Goal: Task Accomplishment & Management: Manage account settings

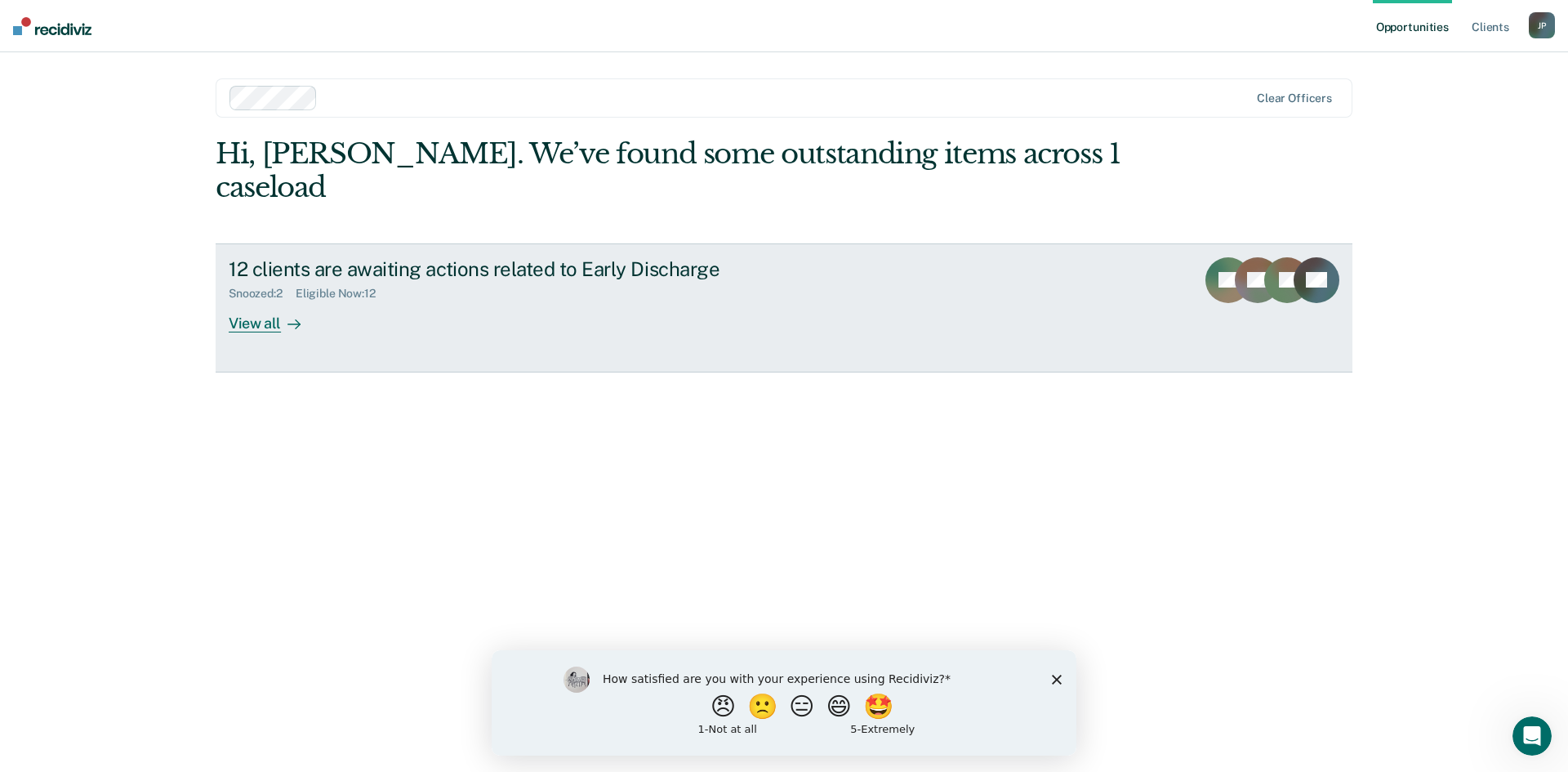
click at [267, 300] on div "View all" at bounding box center [274, 316] width 92 height 32
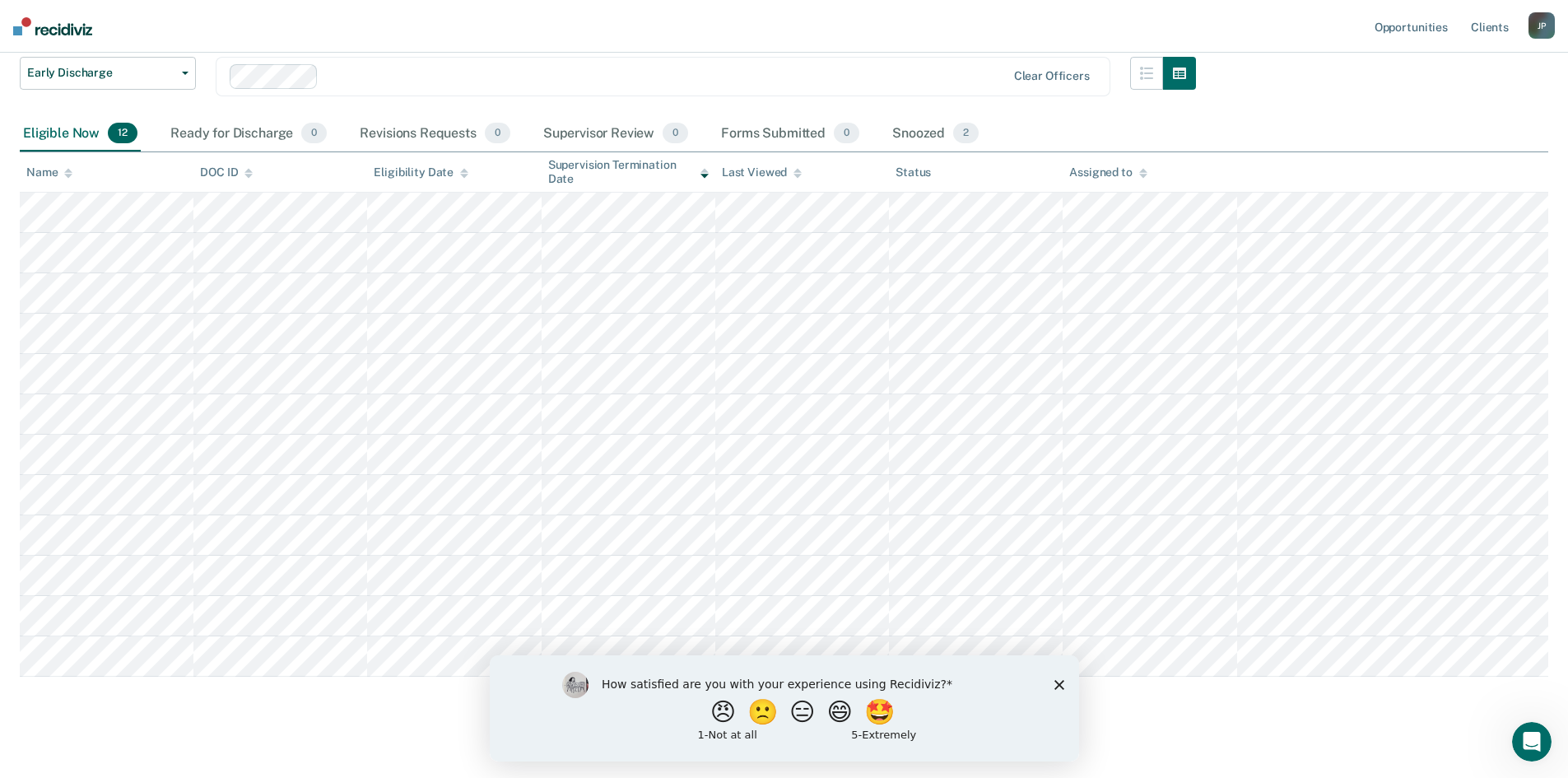
scroll to position [134, 0]
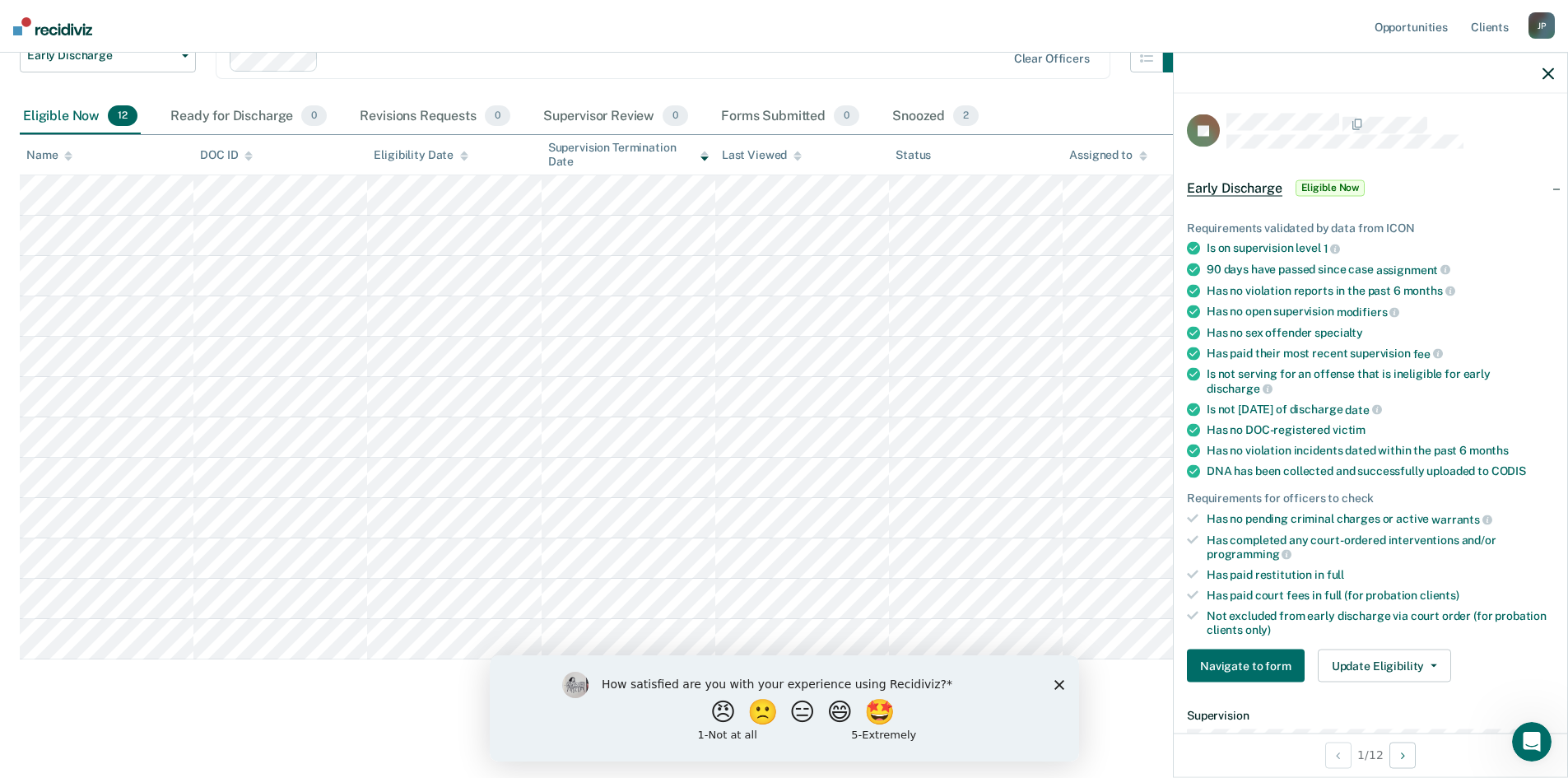
click at [578, 28] on nav "Opportunities Client s [PERSON_NAME] J P Profile How it works Log Out" at bounding box center [784, 26] width 1568 height 53
click at [1390, 664] on button "Update Eligibility" at bounding box center [1383, 666] width 133 height 33
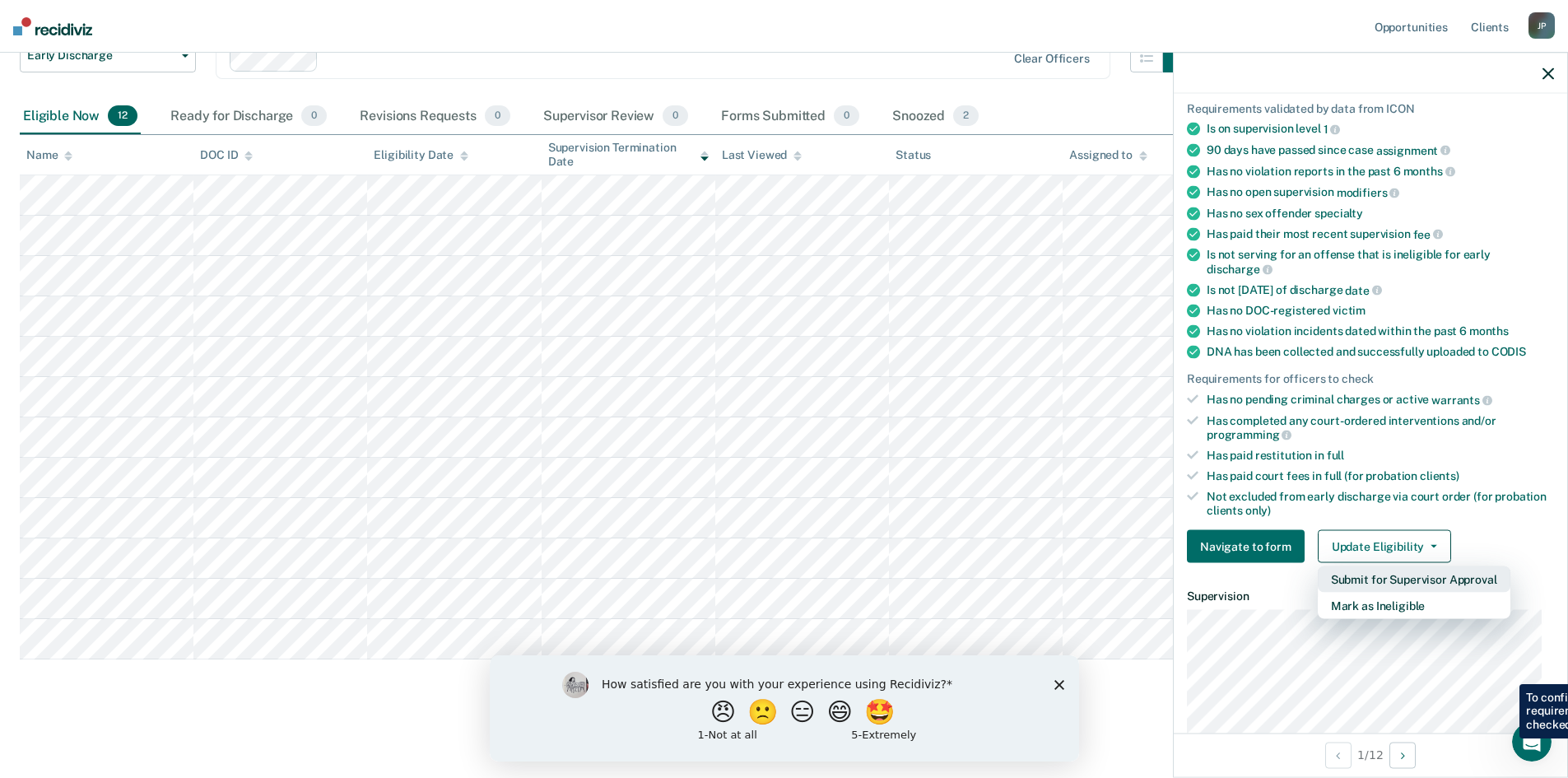
scroll to position [165, 0]
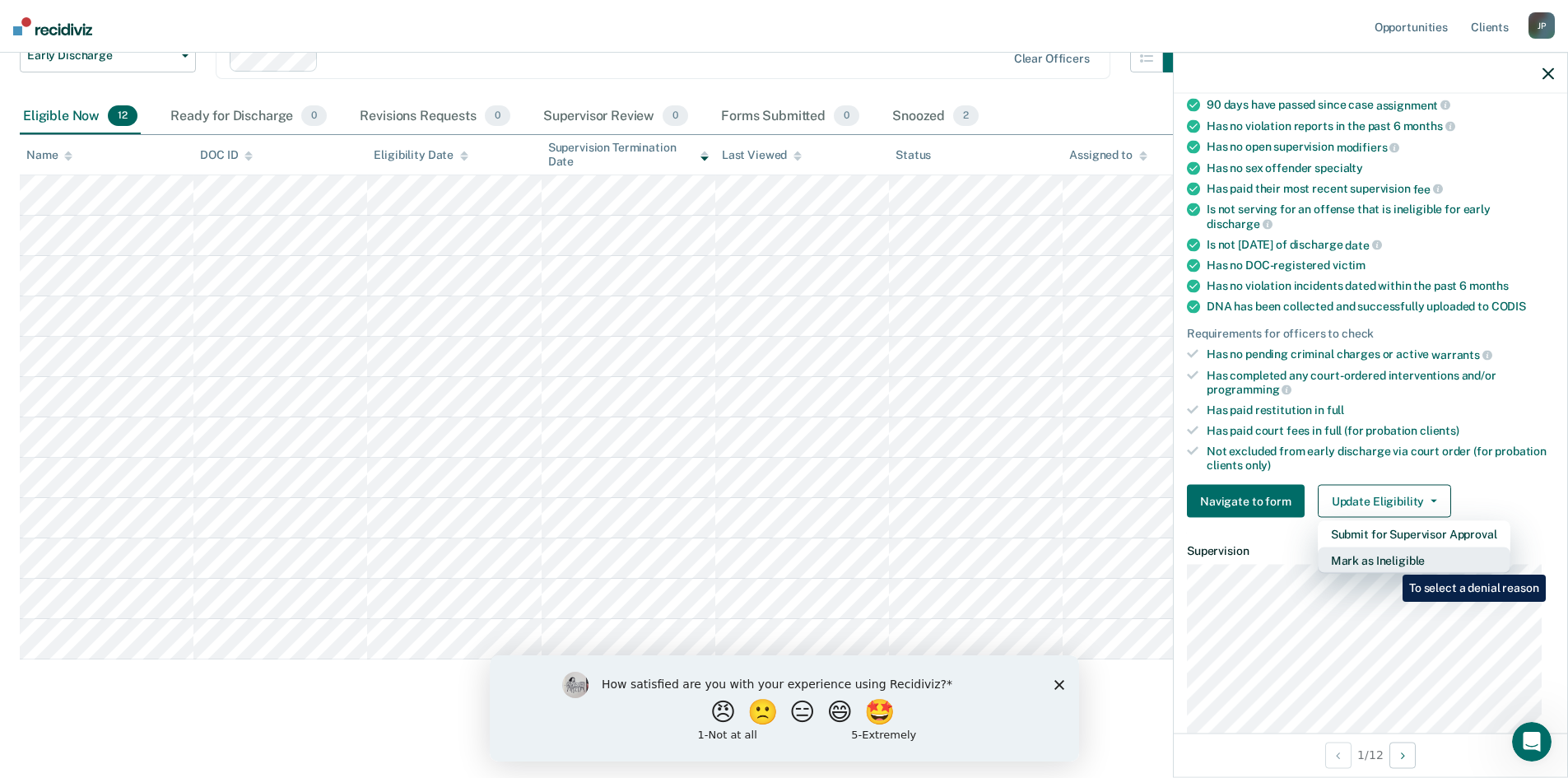
click at [1390, 562] on button "Mark as Ineligible" at bounding box center [1413, 560] width 192 height 26
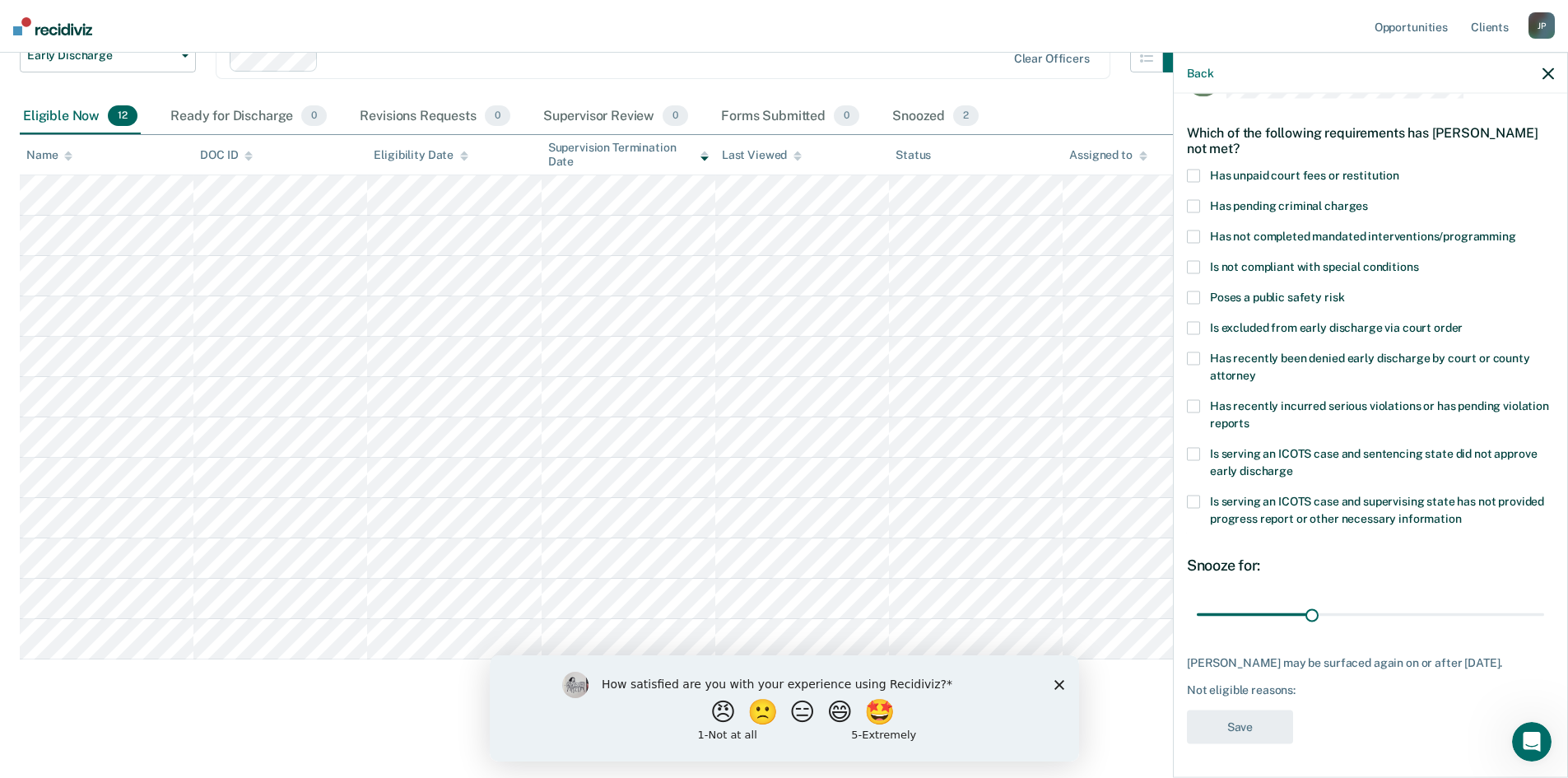
scroll to position [61, 0]
drag, startPoint x: 1308, startPoint y: 606, endPoint x: 1416, endPoint y: 606, distance: 108.0
type input "60"
click at [1416, 606] on input "range" at bounding box center [1370, 614] width 347 height 29
click at [1196, 170] on span at bounding box center [1194, 176] width 13 height 13
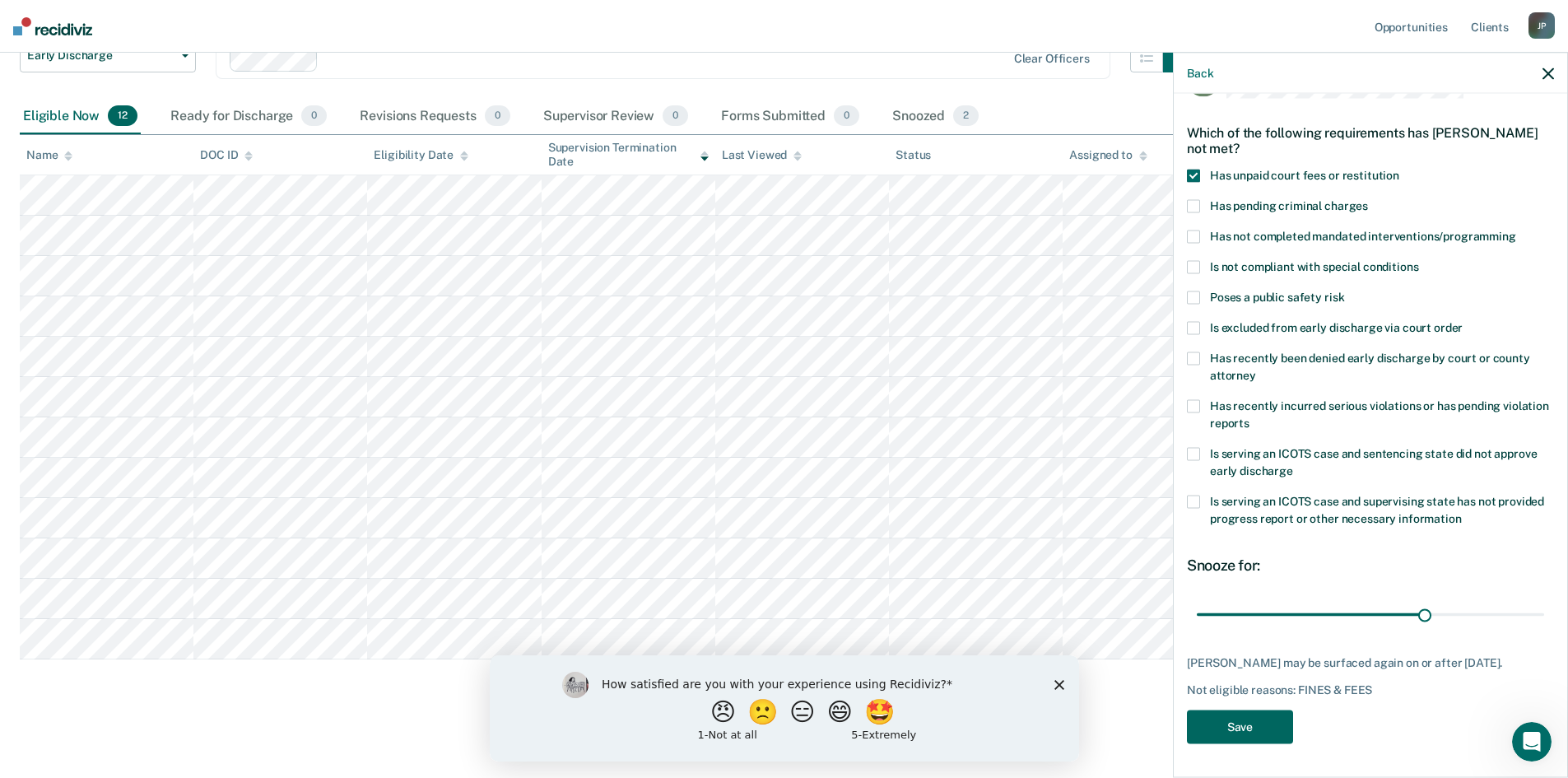
click at [1237, 726] on button "Save" at bounding box center [1240, 727] width 107 height 34
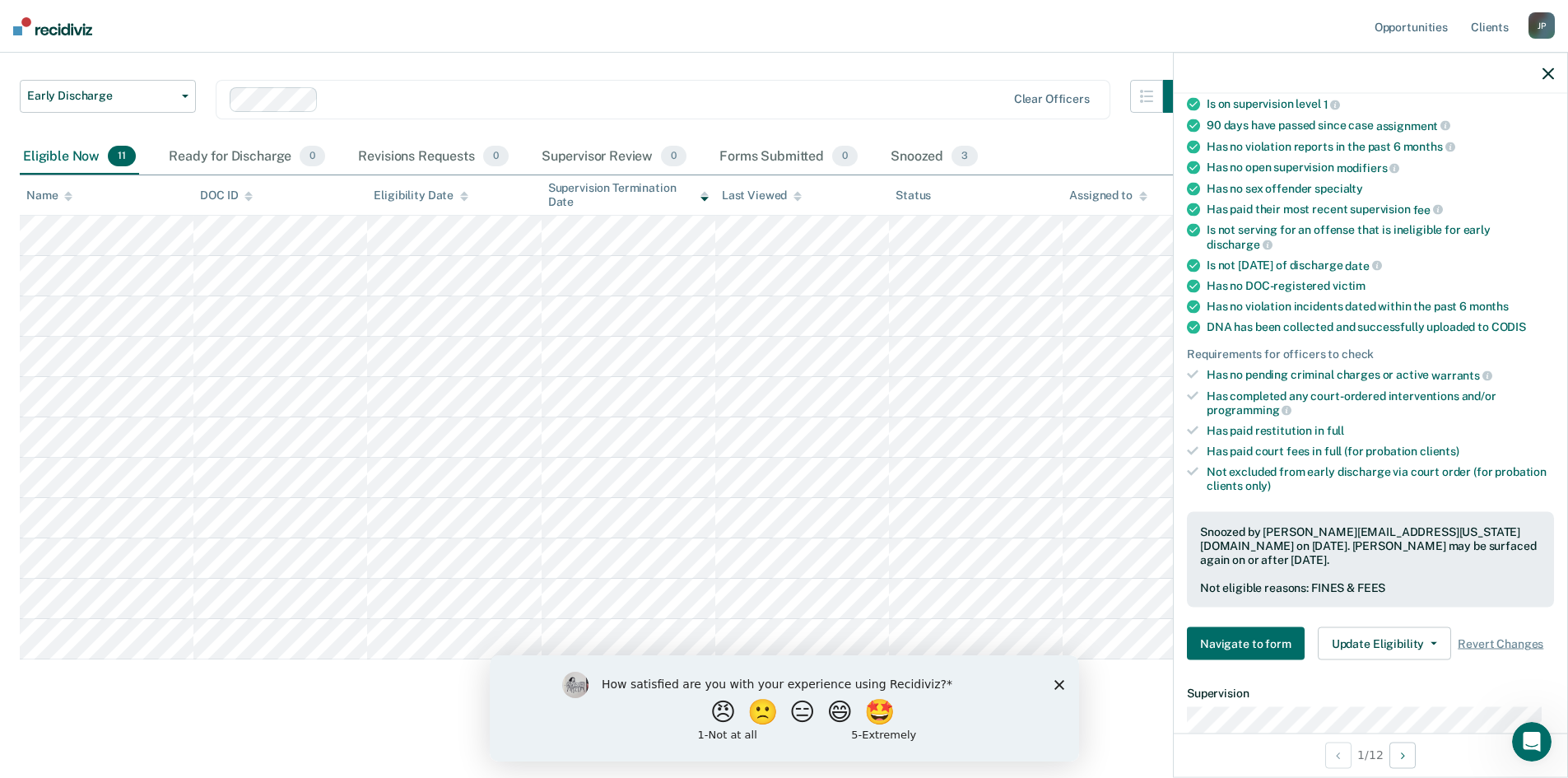
scroll to position [226, 0]
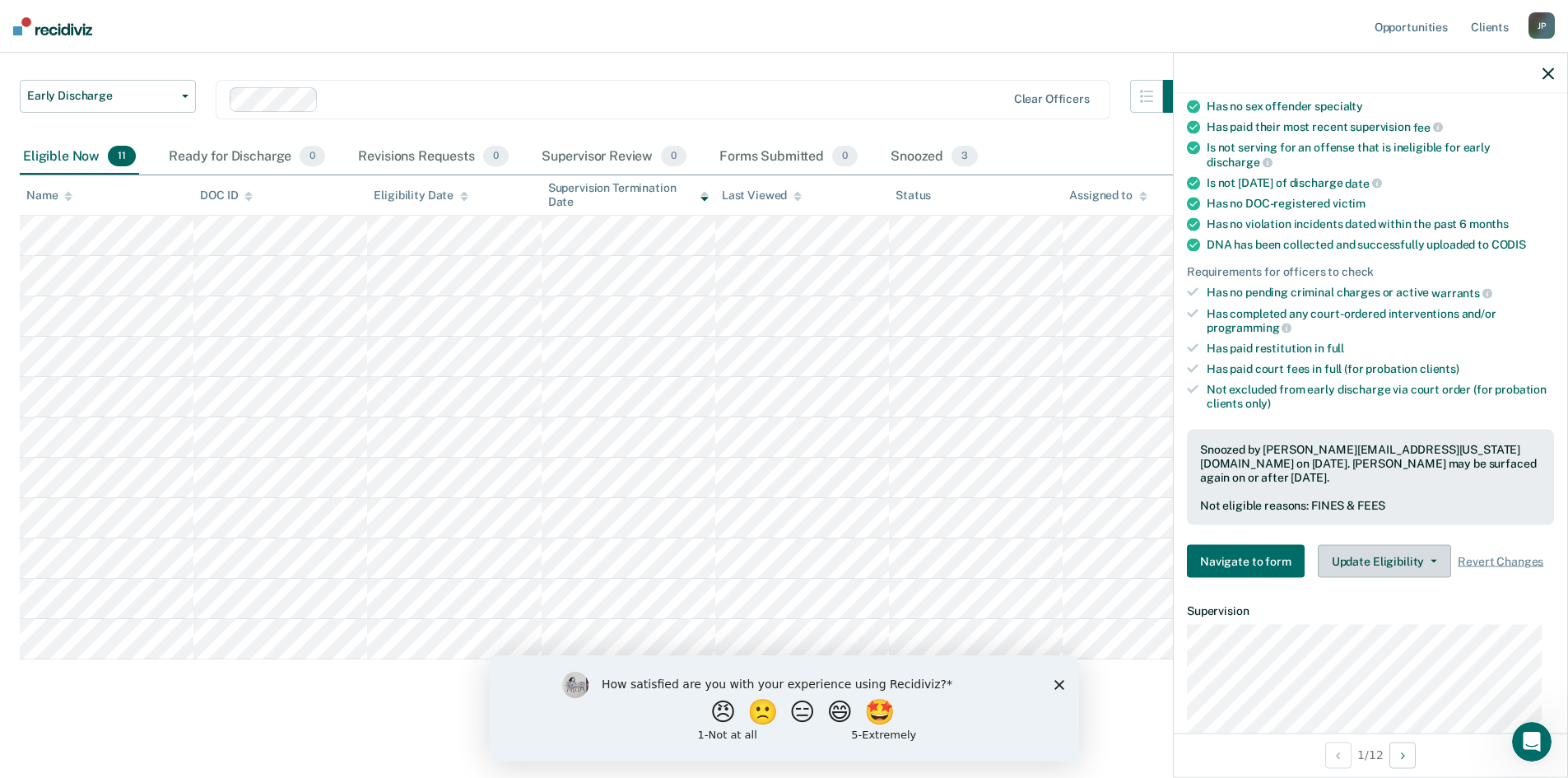
click at [1430, 560] on icon "button" at bounding box center [1433, 561] width 7 height 3
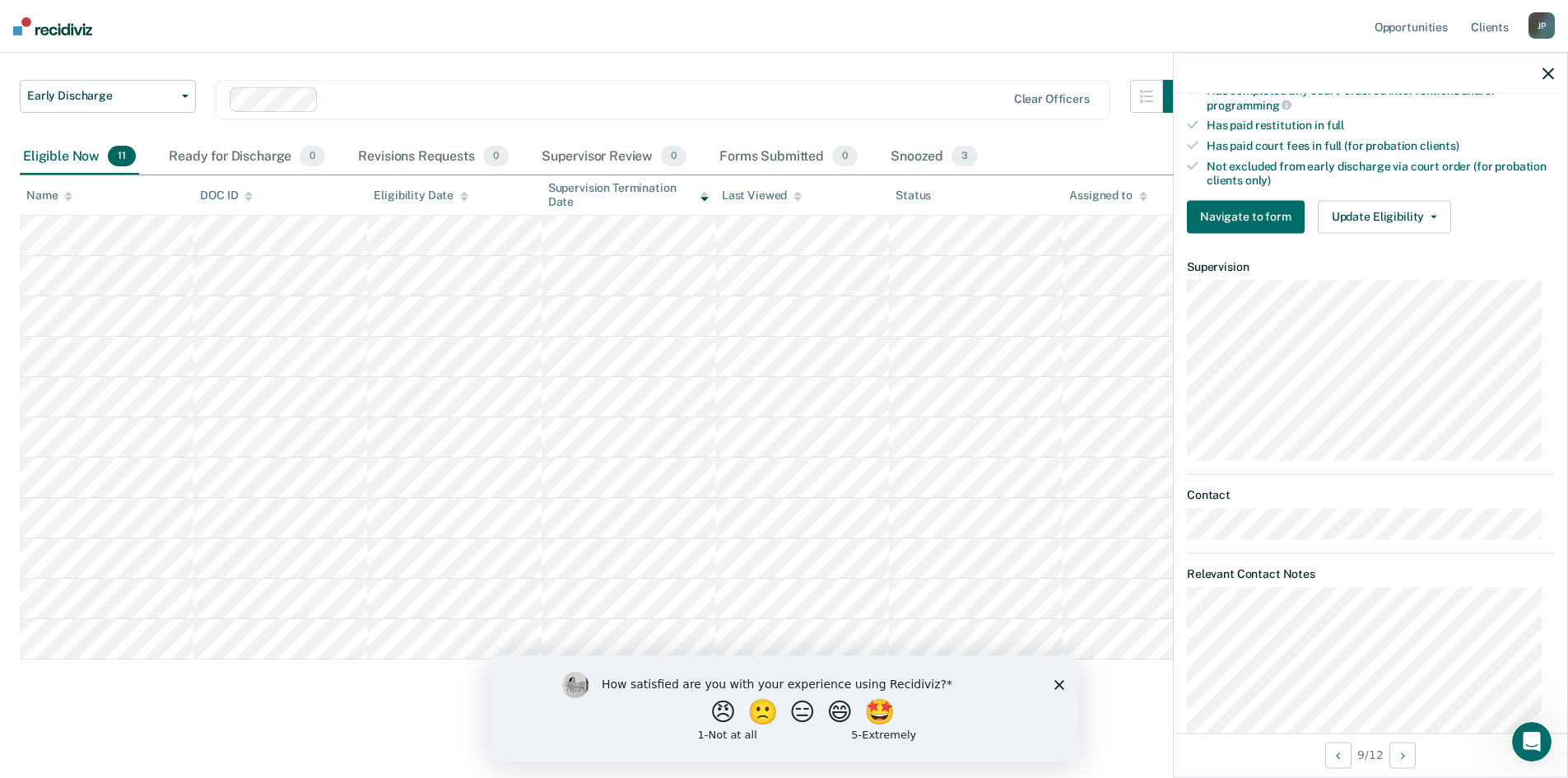
scroll to position [547, 0]
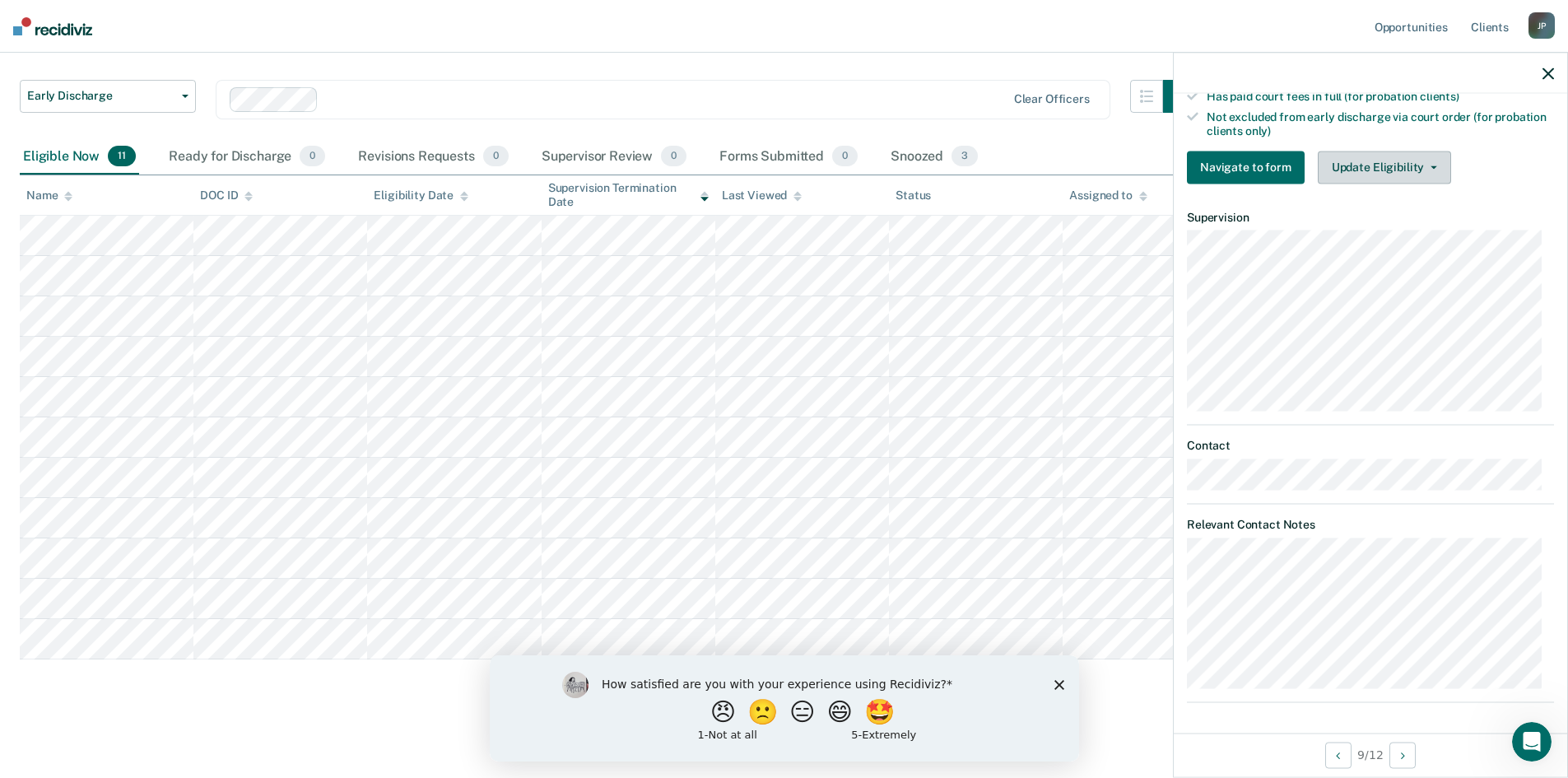
click at [1424, 170] on button "Update Eligibility" at bounding box center [1383, 167] width 133 height 33
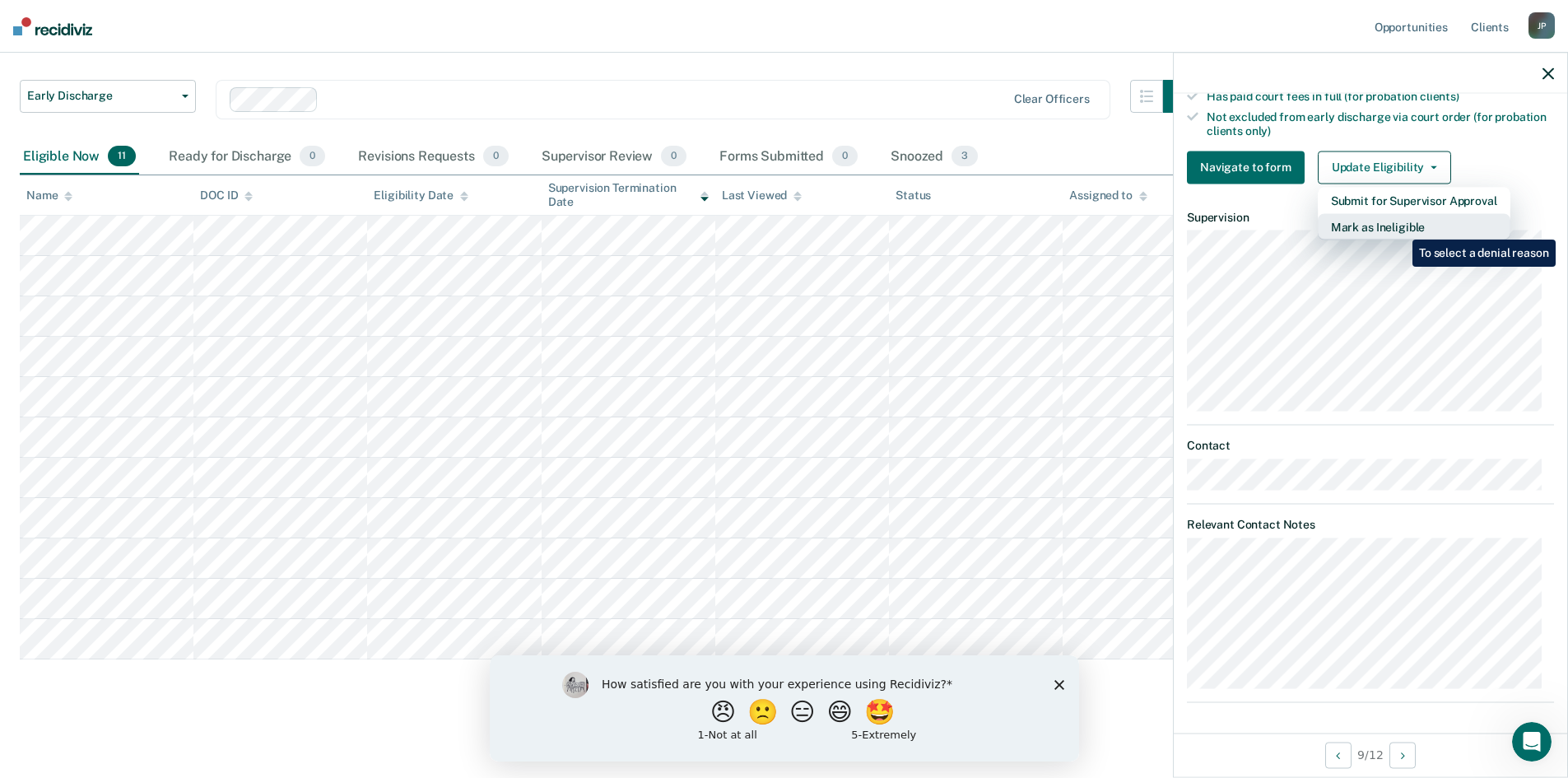
click at [1400, 227] on button "Mark as Ineligible" at bounding box center [1413, 226] width 192 height 26
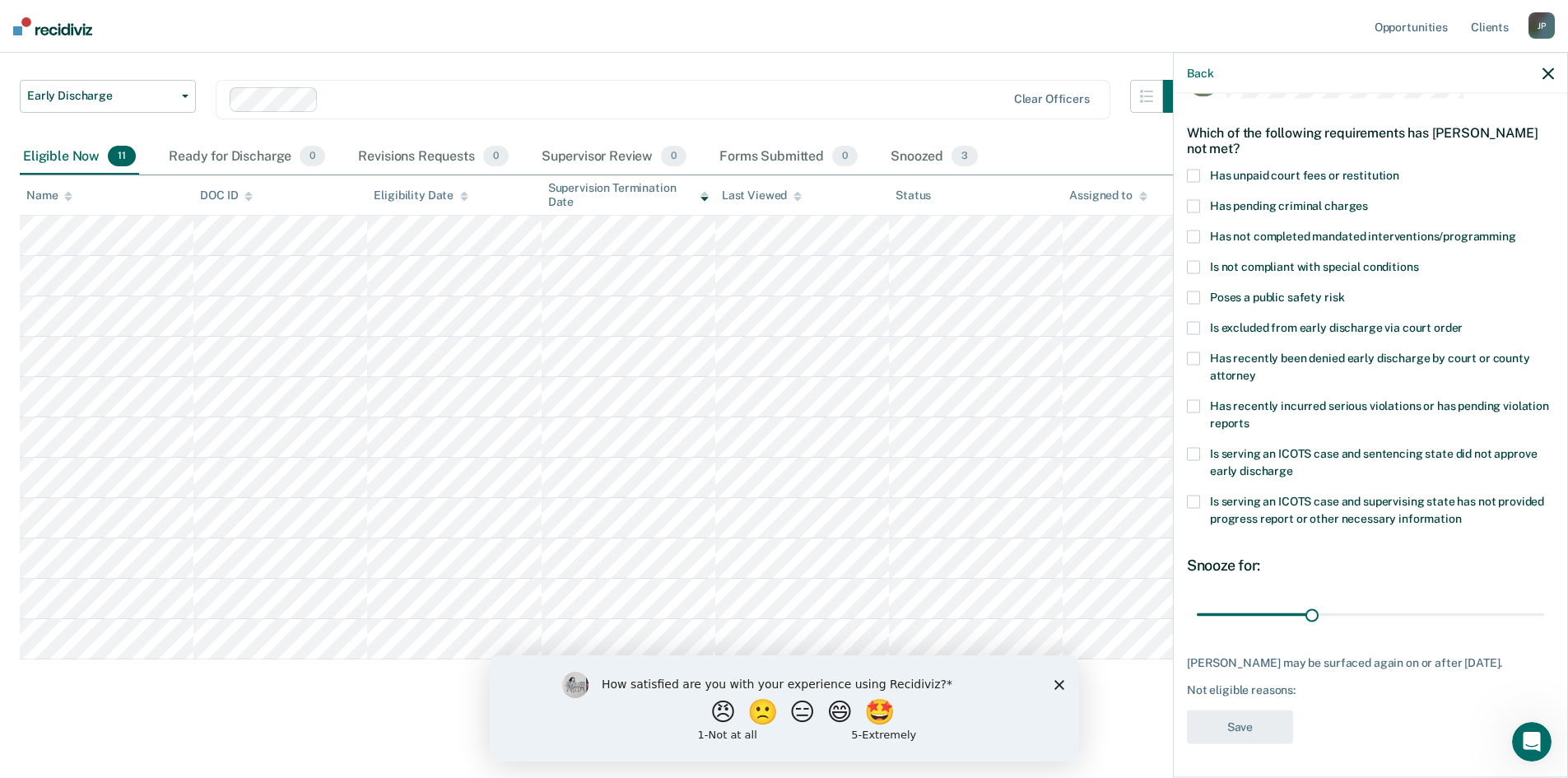
click at [1192, 170] on span at bounding box center [1194, 176] width 13 height 13
click at [1193, 200] on span at bounding box center [1194, 207] width 13 height 13
click at [1203, 230] on label "Has not completed mandated interventions/programming" at bounding box center [1370, 239] width 367 height 17
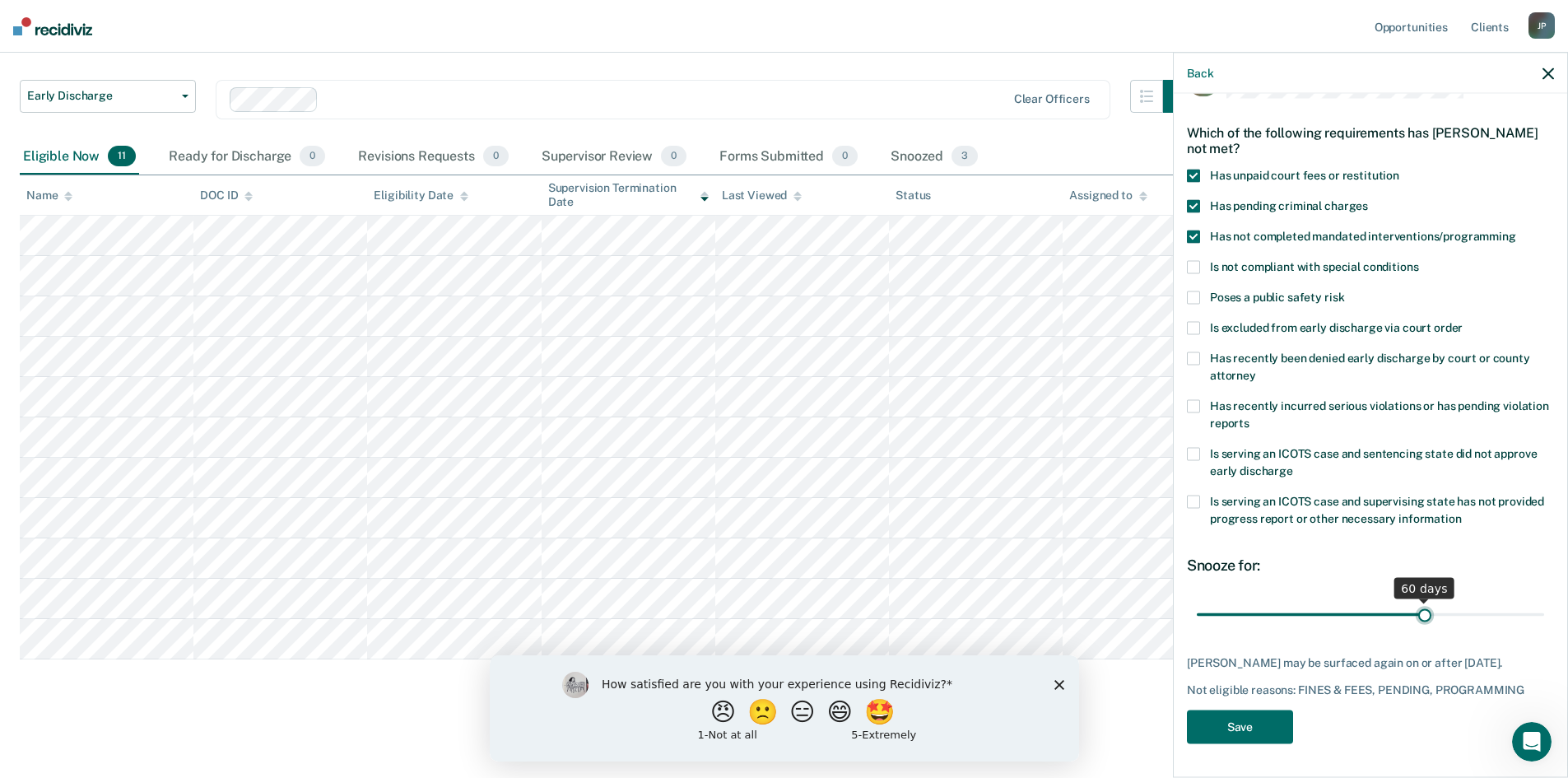
drag, startPoint x: 1308, startPoint y: 603, endPoint x: 1415, endPoint y: 612, distance: 107.4
type input "60"
click at [1415, 612] on input "range" at bounding box center [1370, 614] width 347 height 29
click at [1240, 722] on button "Save" at bounding box center [1240, 727] width 107 height 34
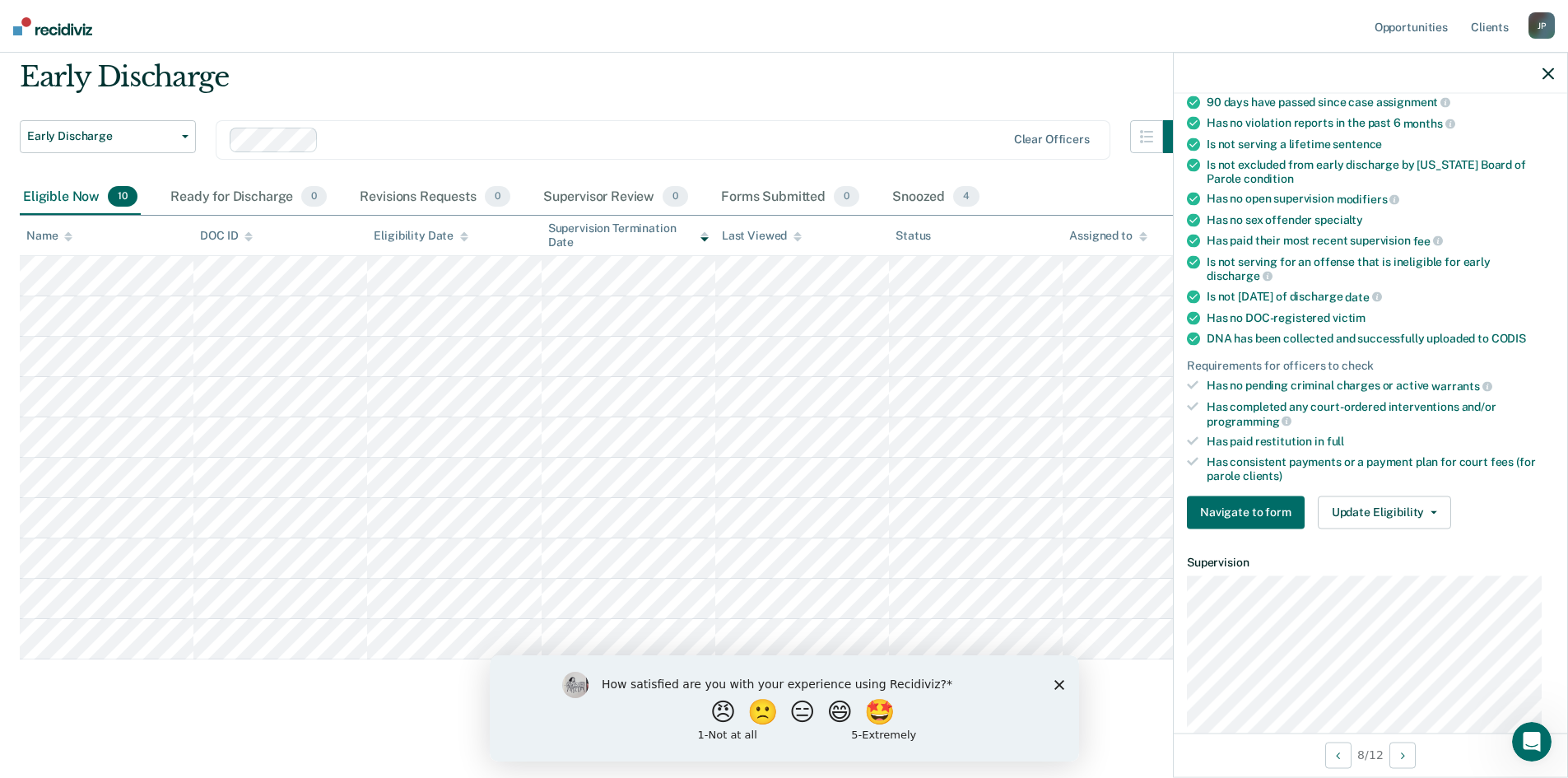
scroll to position [226, 0]
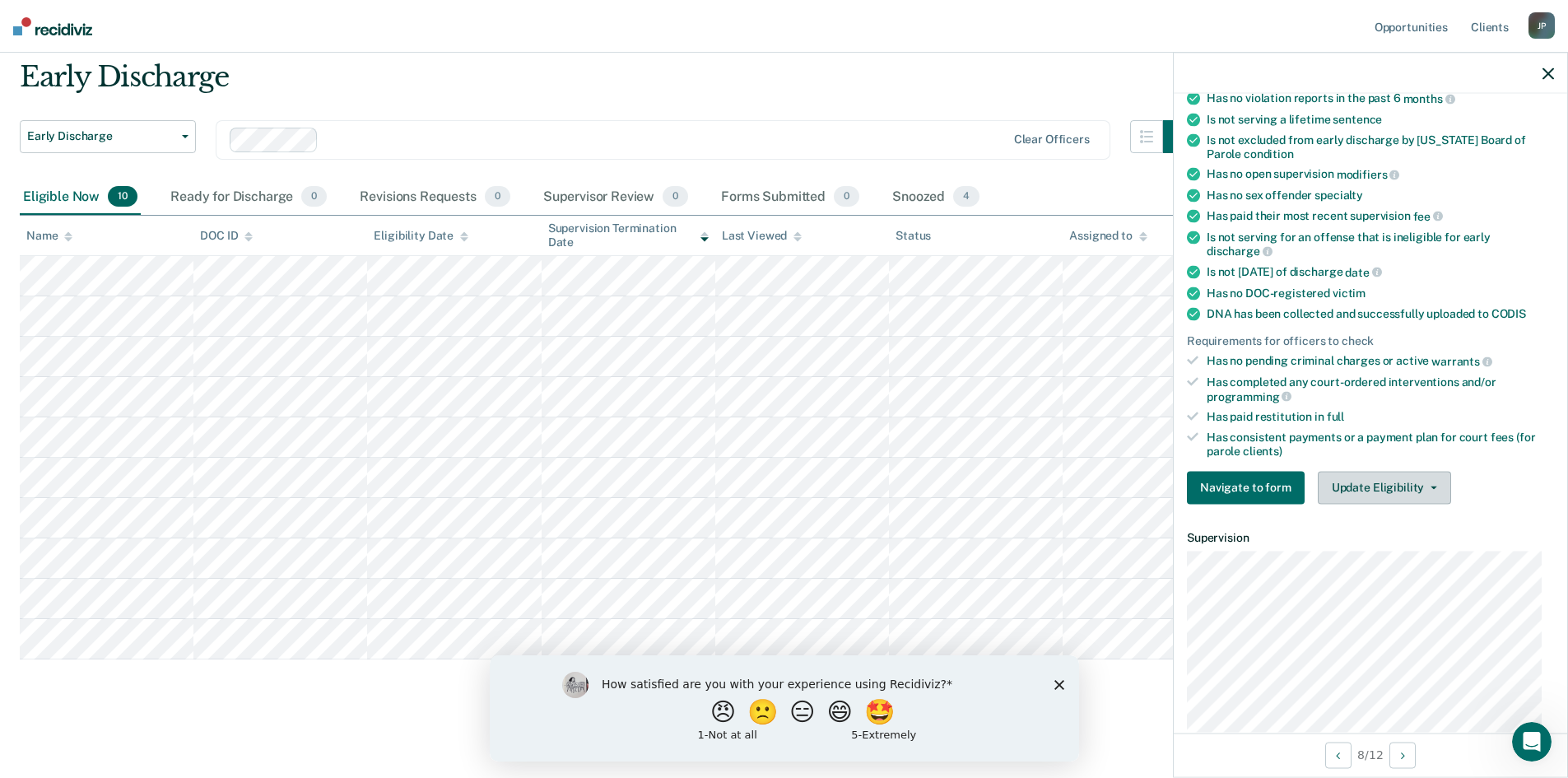
click at [1396, 488] on button "Update Eligibility" at bounding box center [1383, 487] width 133 height 33
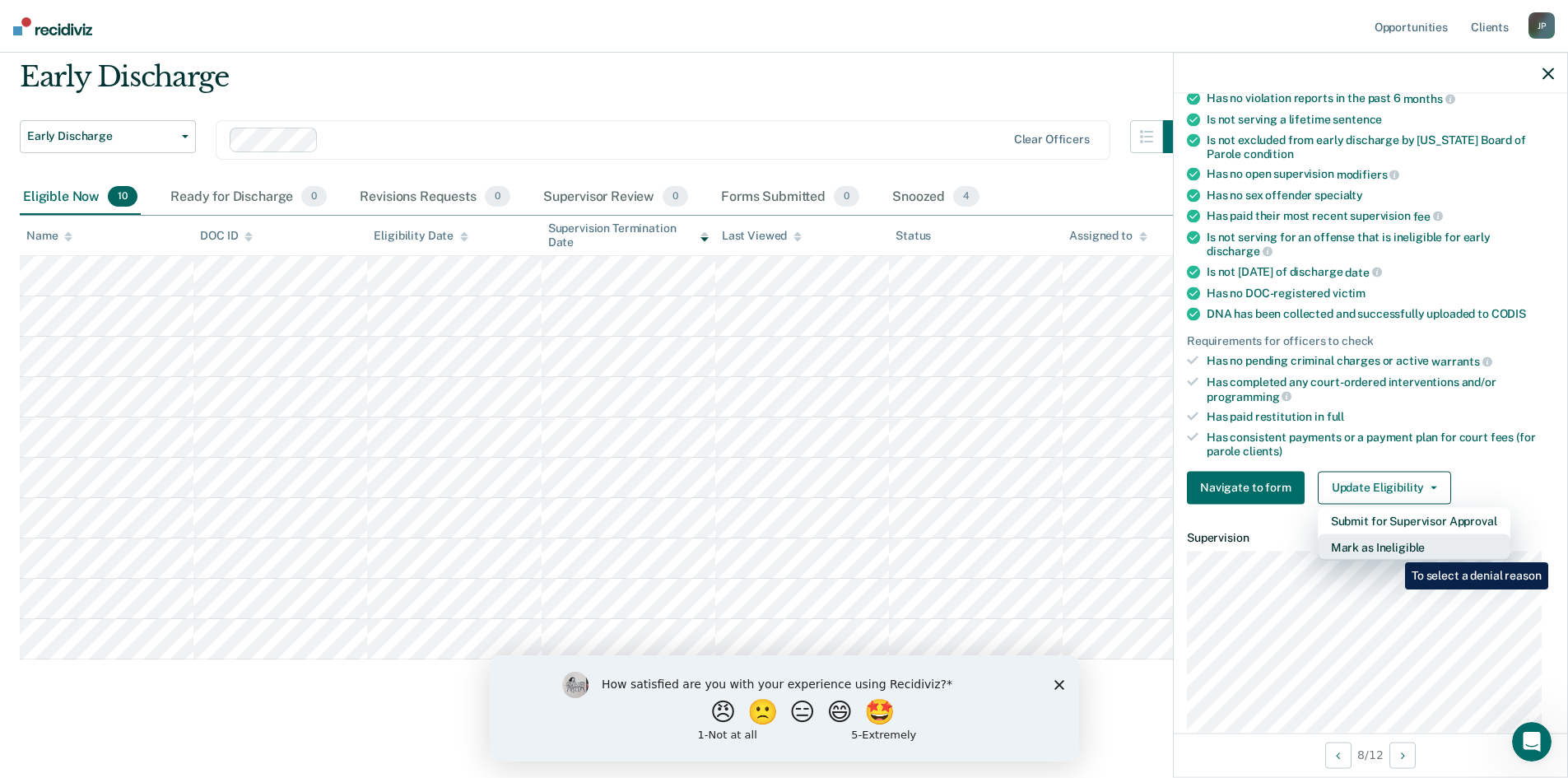
click at [1393, 550] on button "Mark as Ineligible" at bounding box center [1413, 547] width 192 height 26
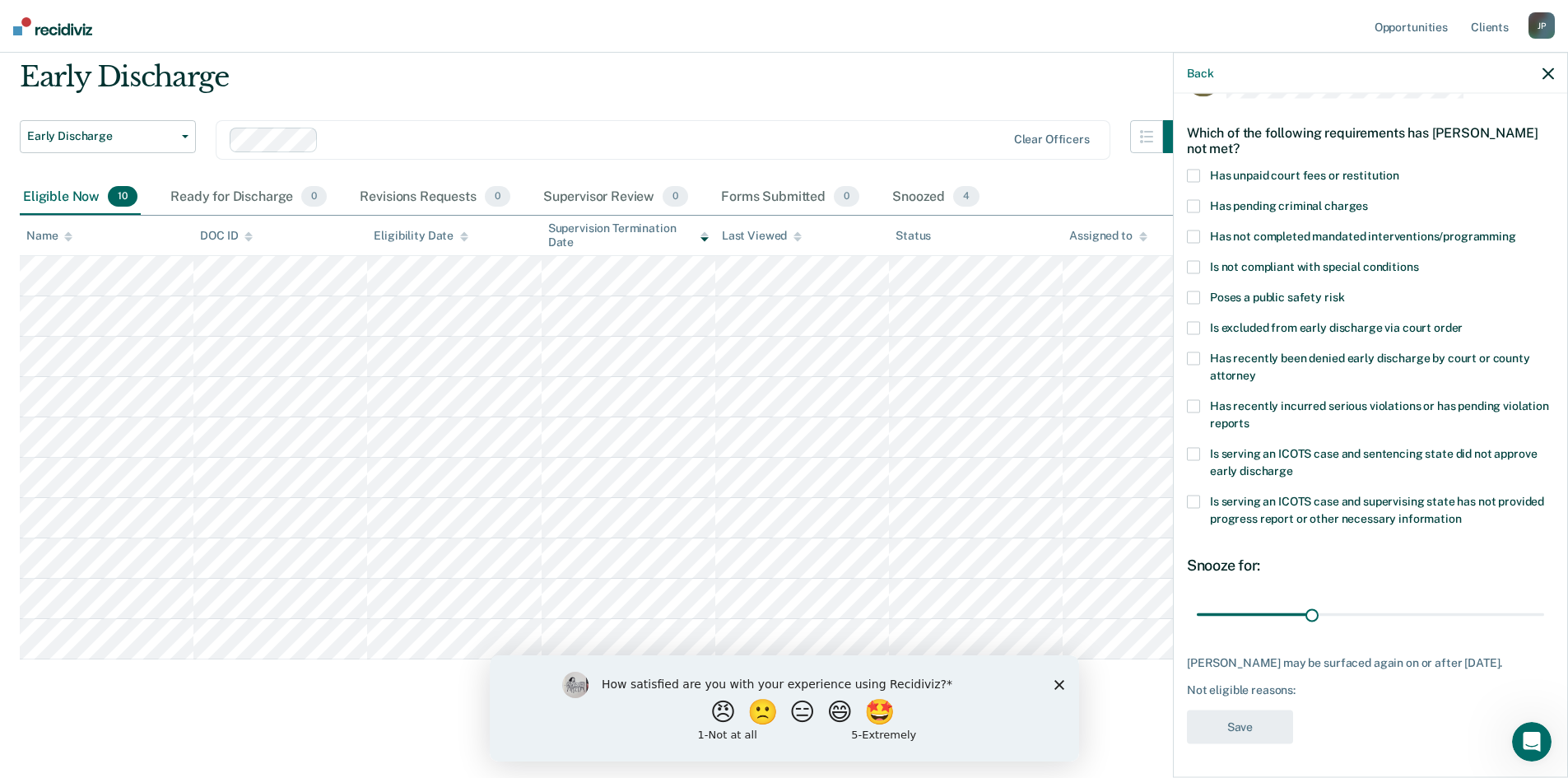
scroll to position [0, 0]
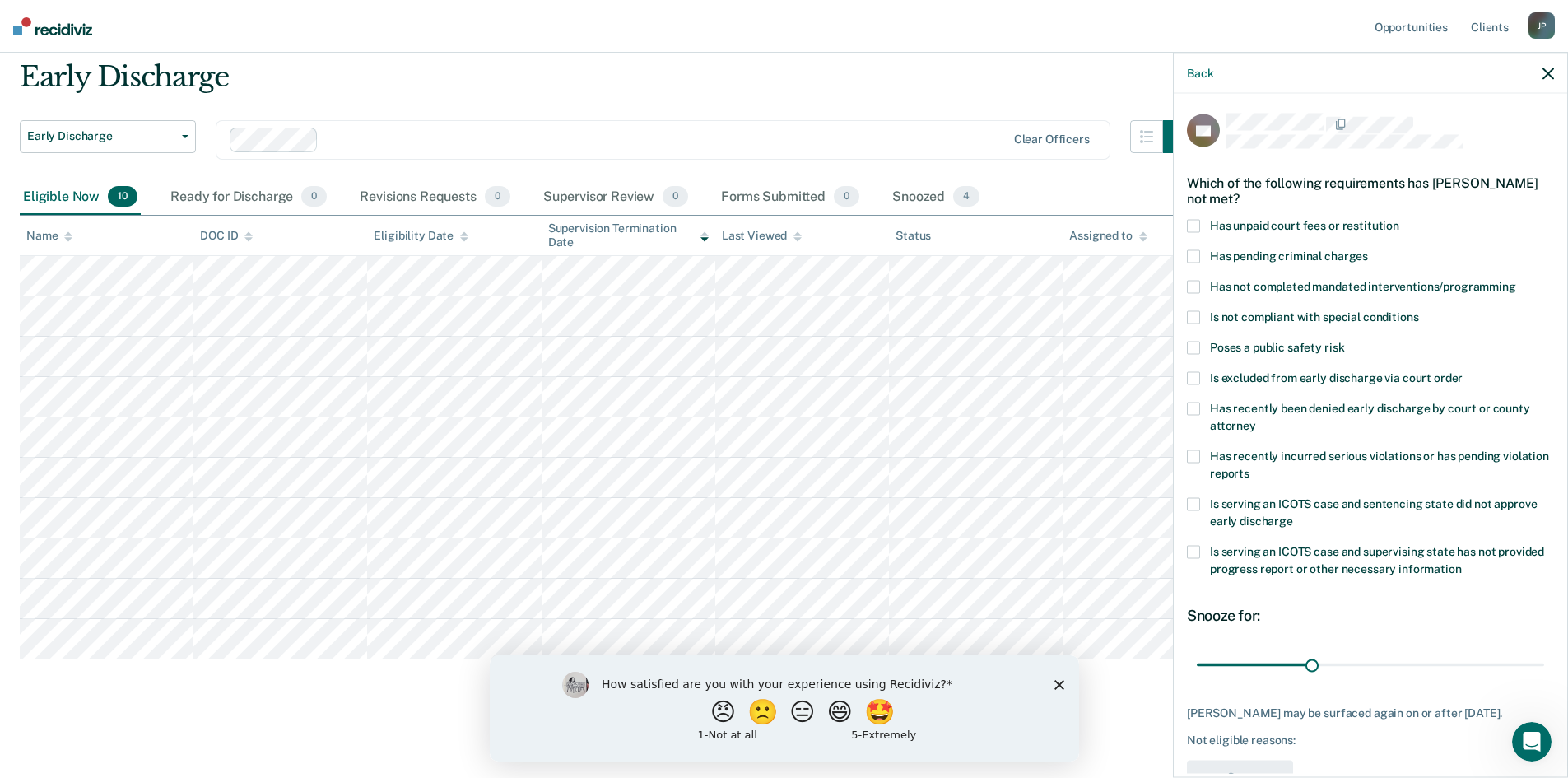
click at [1197, 221] on span at bounding box center [1194, 226] width 13 height 13
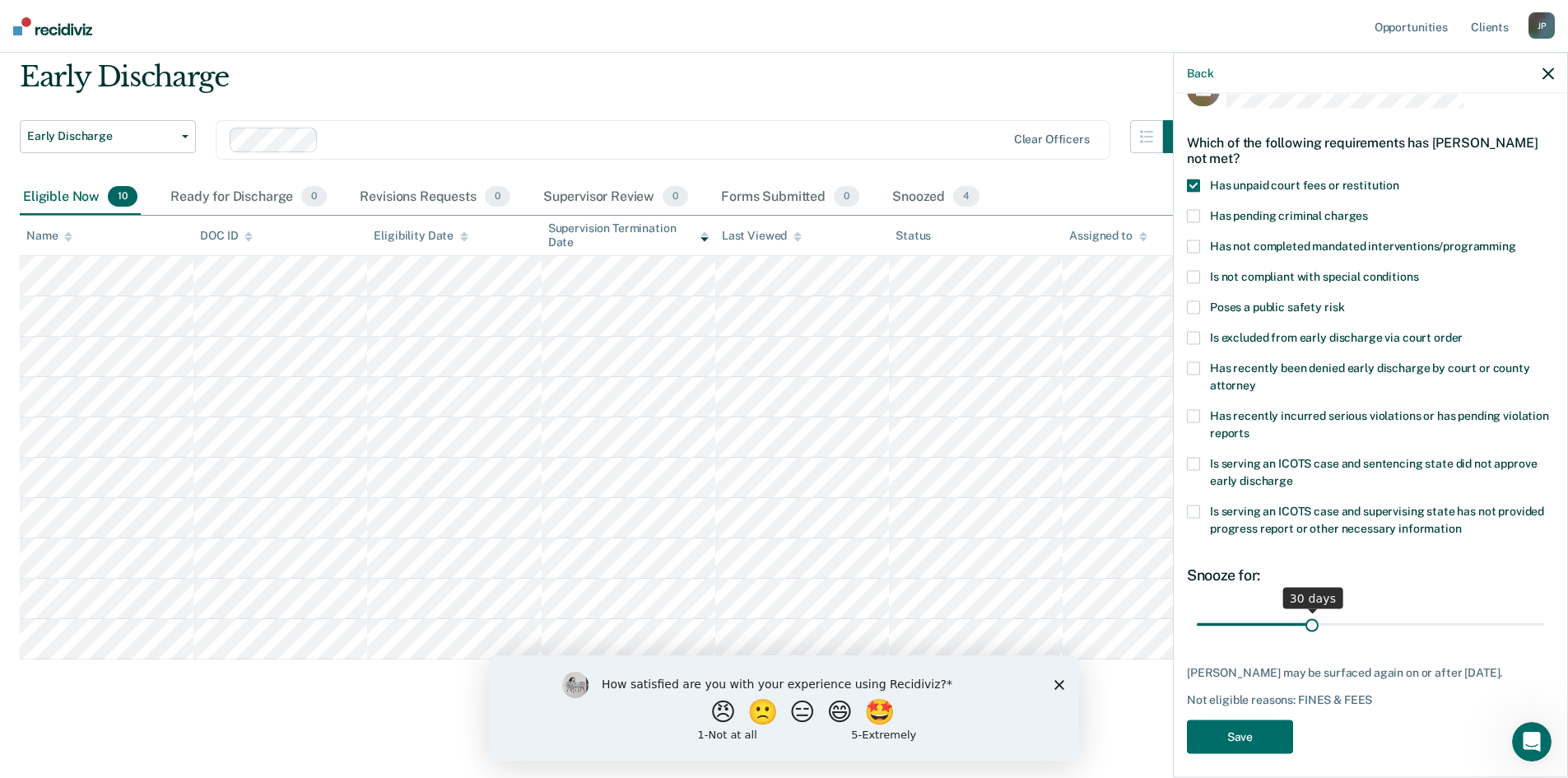
scroll to position [61, 0]
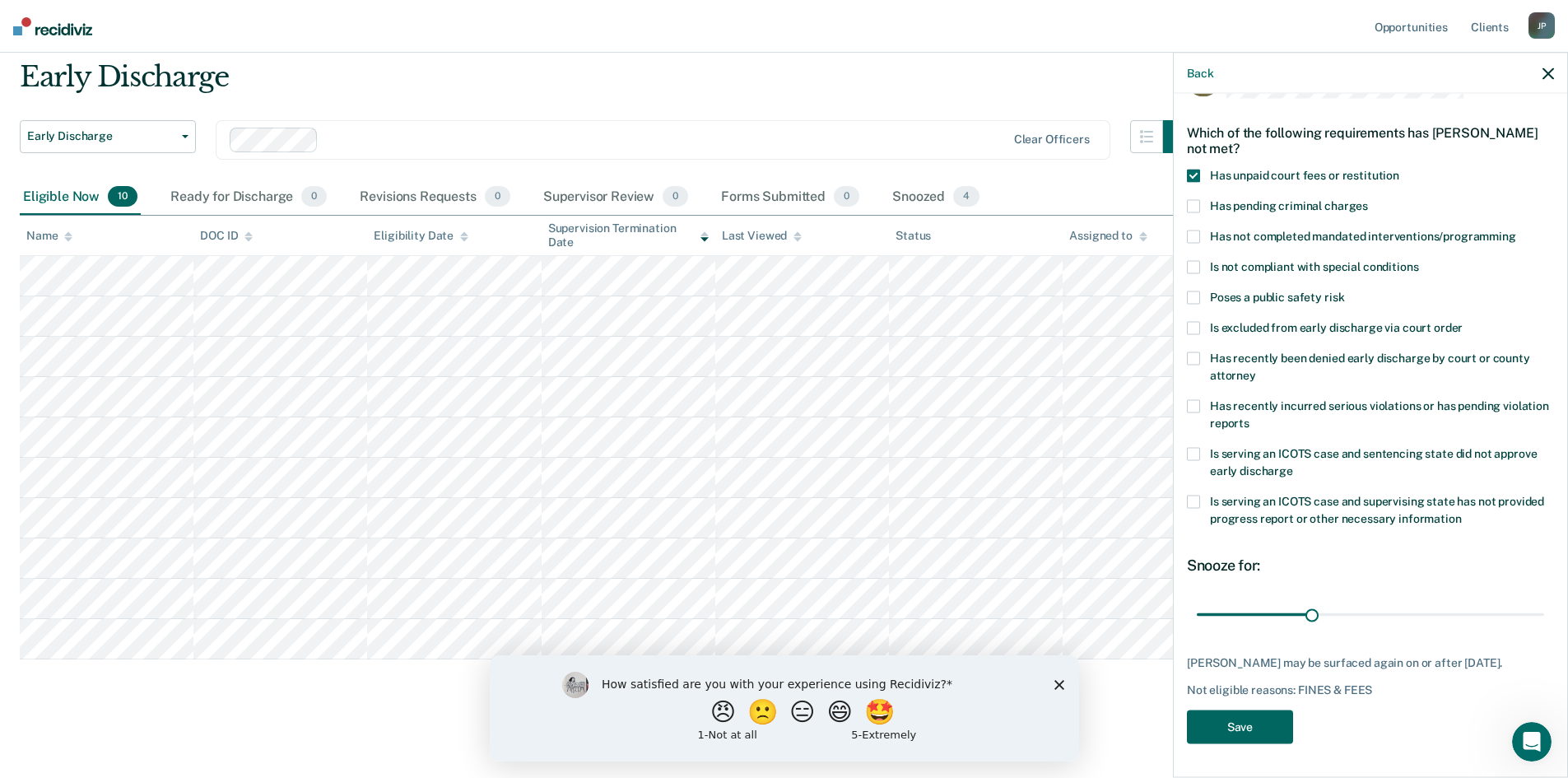
click at [1256, 731] on button "Save" at bounding box center [1240, 727] width 107 height 34
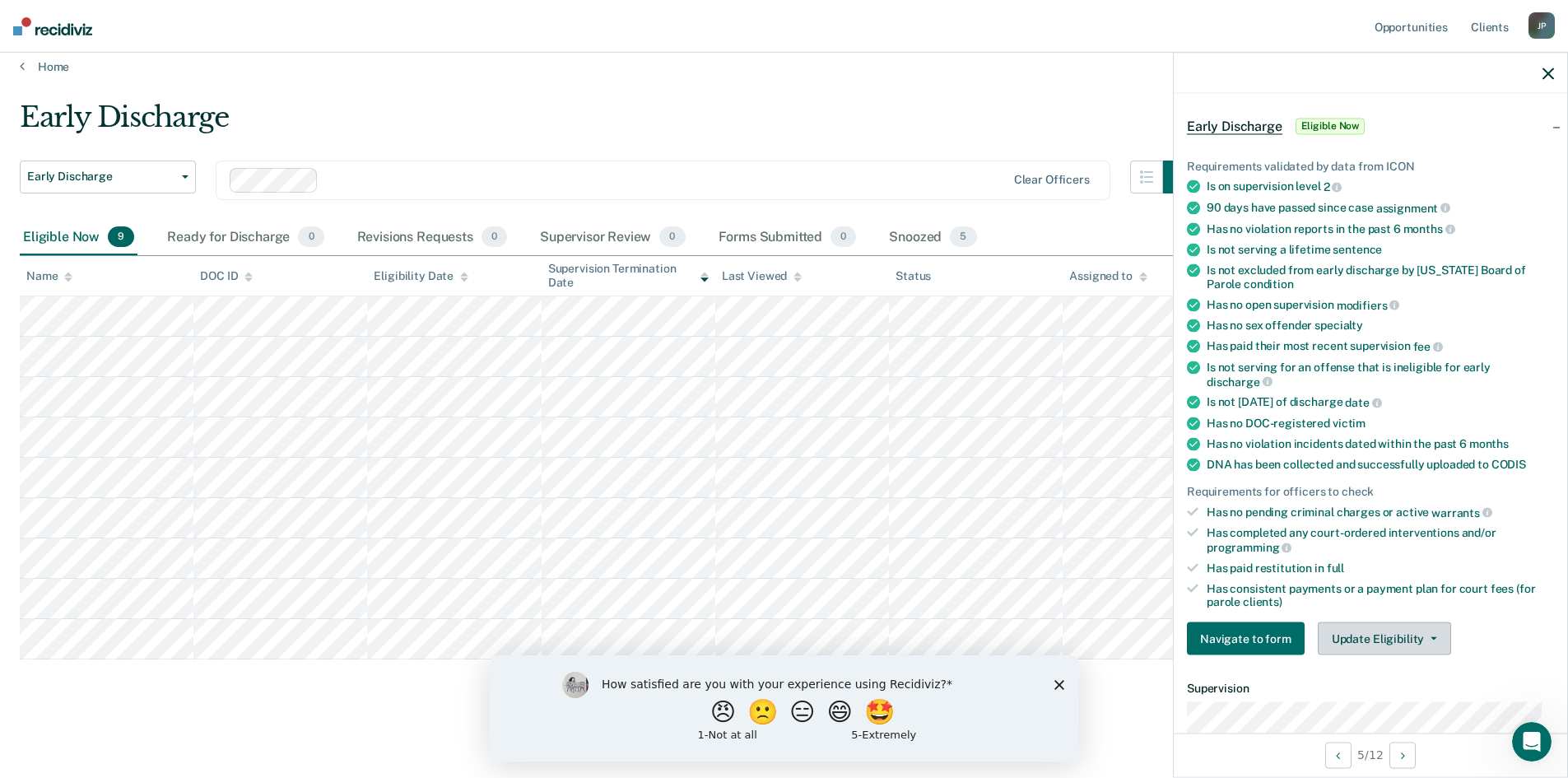
click at [1390, 634] on button "Update Eligibility" at bounding box center [1383, 638] width 133 height 33
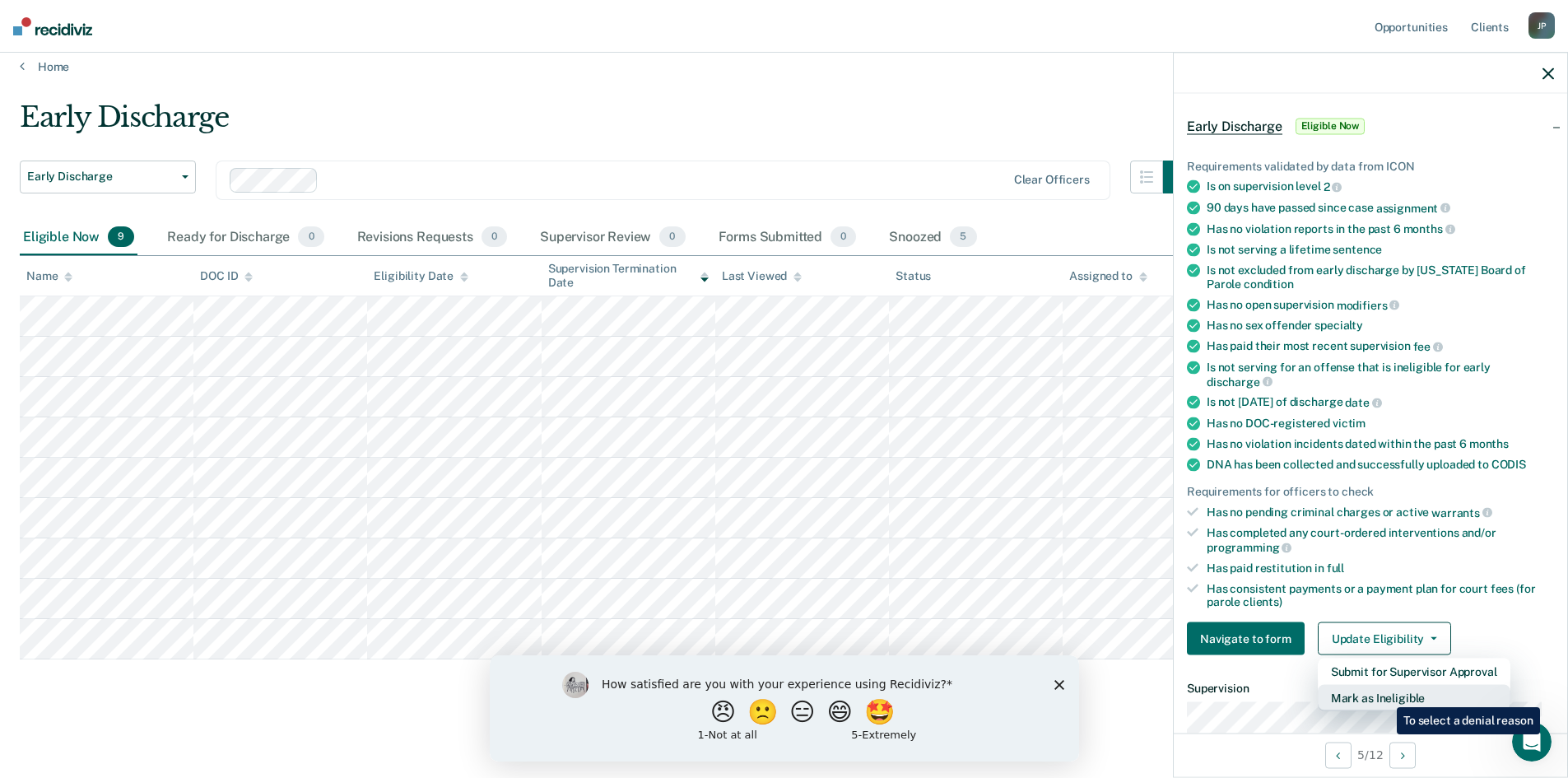
click at [1384, 695] on button "Mark as Ineligible" at bounding box center [1413, 698] width 192 height 26
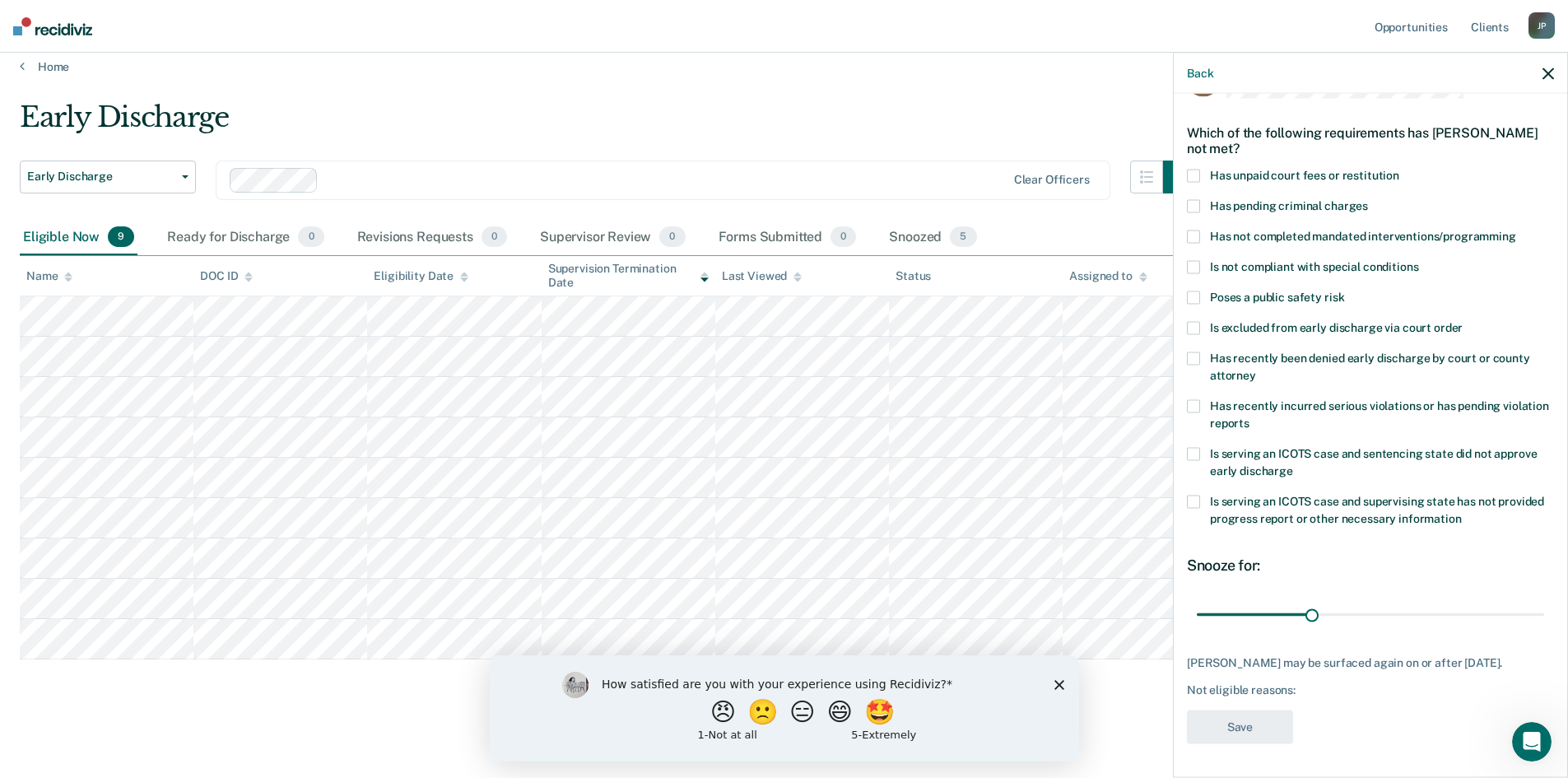
click at [1195, 170] on span at bounding box center [1194, 176] width 13 height 13
click at [1240, 717] on button "Save" at bounding box center [1240, 727] width 107 height 34
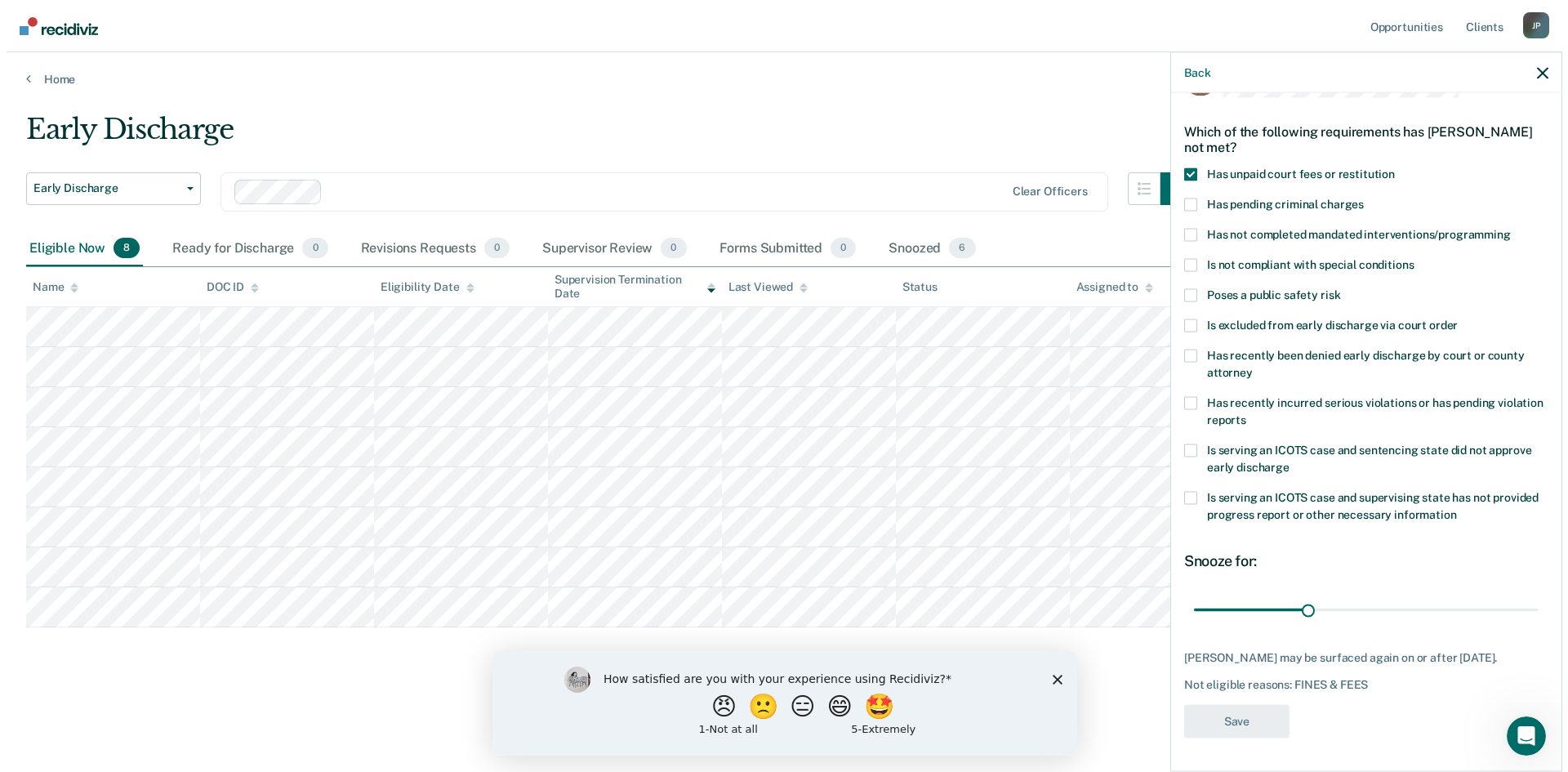
scroll to position [0, 0]
